Goal: Find specific page/section: Find specific page/section

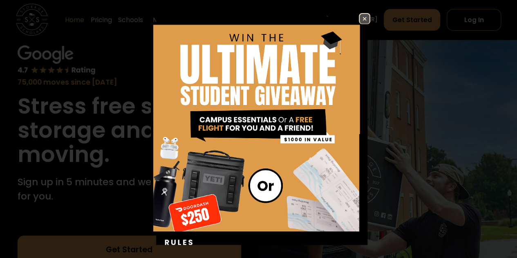
scroll to position [46, 0]
click at [360, 16] on img at bounding box center [365, 19] width 10 height 10
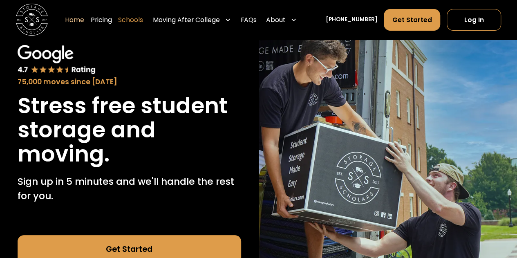
click at [143, 20] on link "Schools" at bounding box center [130, 20] width 25 height 22
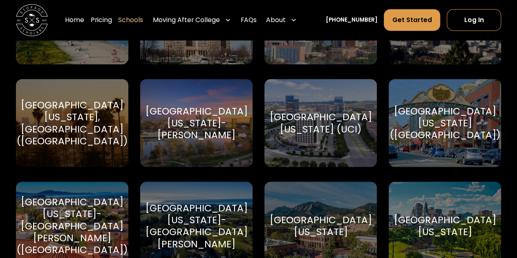
scroll to position [3762, 0]
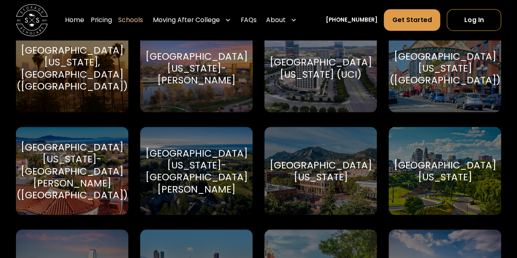
click at [83, 171] on div "[GEOGRAPHIC_DATA][US_STATE]-[GEOGRAPHIC_DATA][PERSON_NAME] ([GEOGRAPHIC_DATA])" at bounding box center [71, 171] width 111 height 60
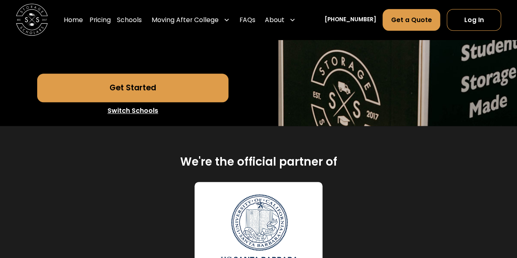
scroll to position [345, 0]
